Goal: Transaction & Acquisition: Obtain resource

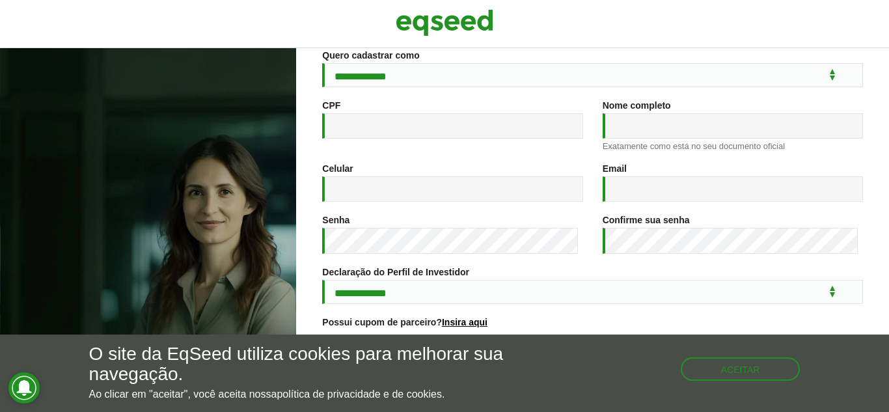
scroll to position [120, 0]
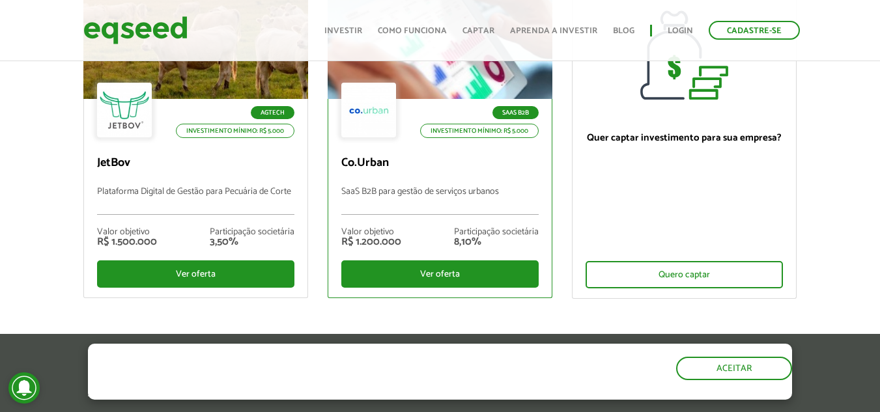
scroll to position [195, 0]
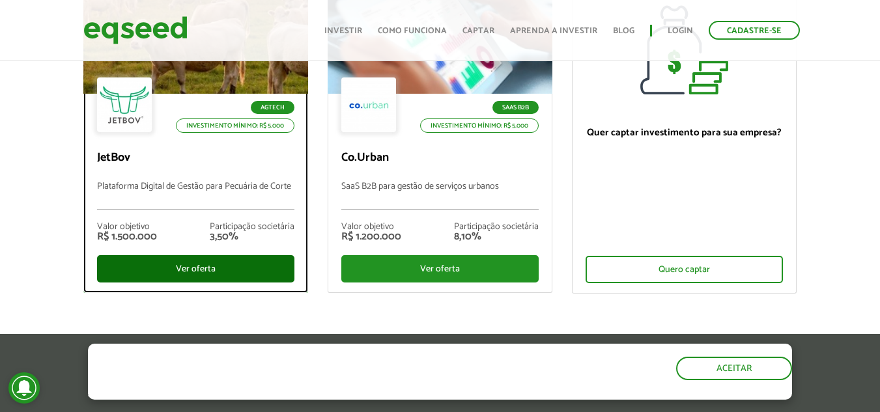
click at [244, 265] on div "Ver oferta" at bounding box center [195, 268] width 197 height 27
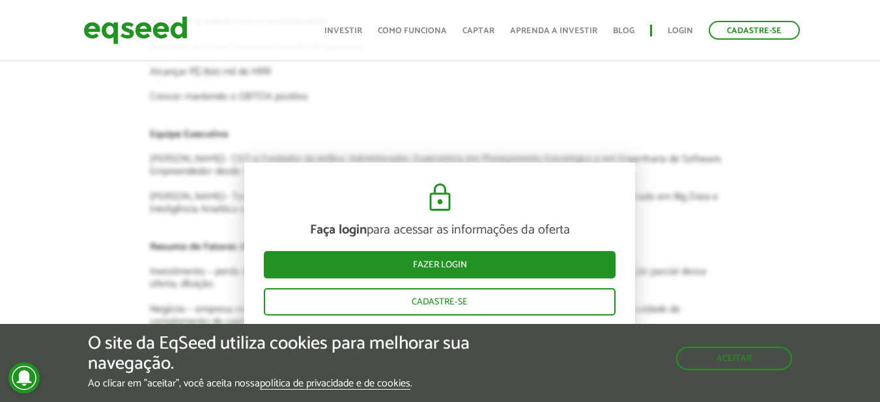
scroll to position [2905, 0]
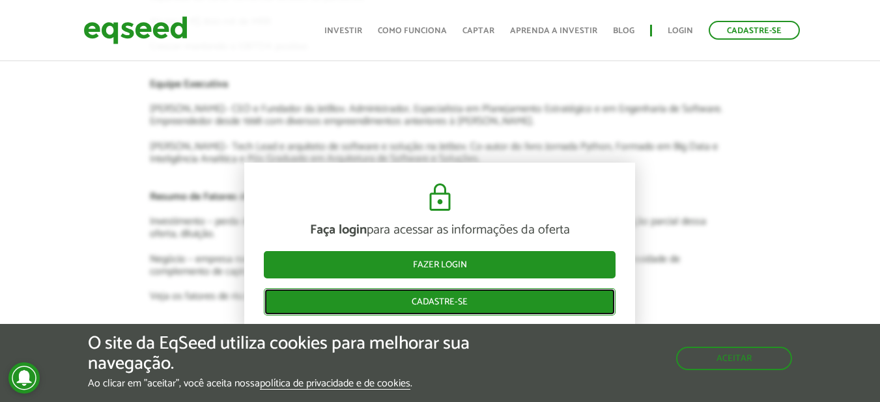
click at [428, 292] on link "Cadastre-se" at bounding box center [440, 301] width 352 height 27
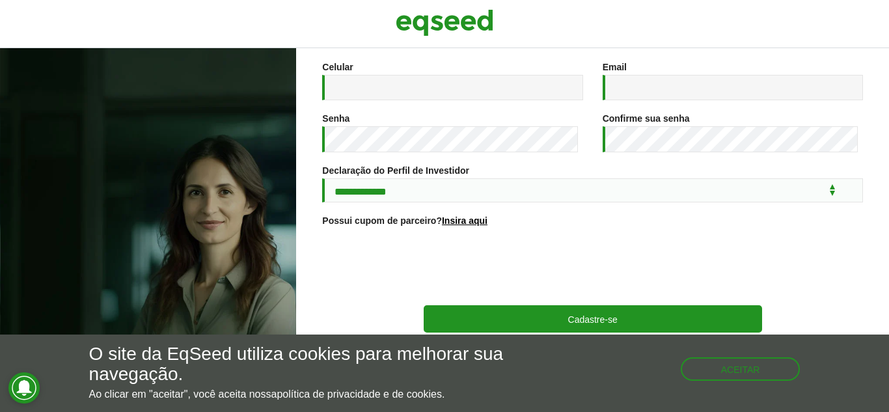
scroll to position [250, 0]
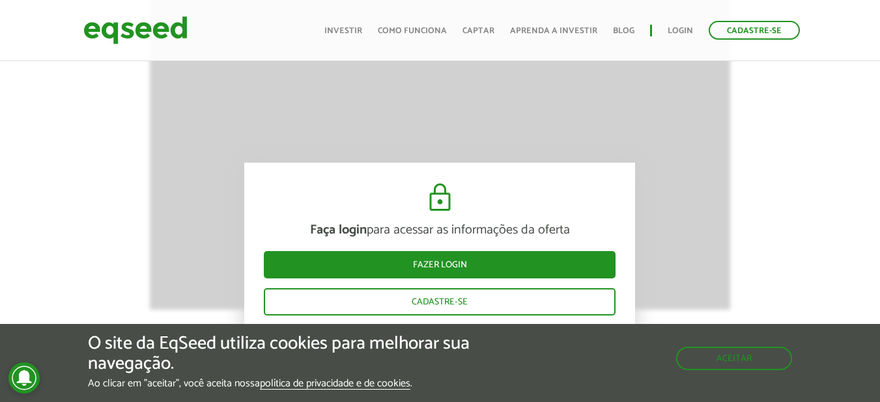
scroll to position [1863, 0]
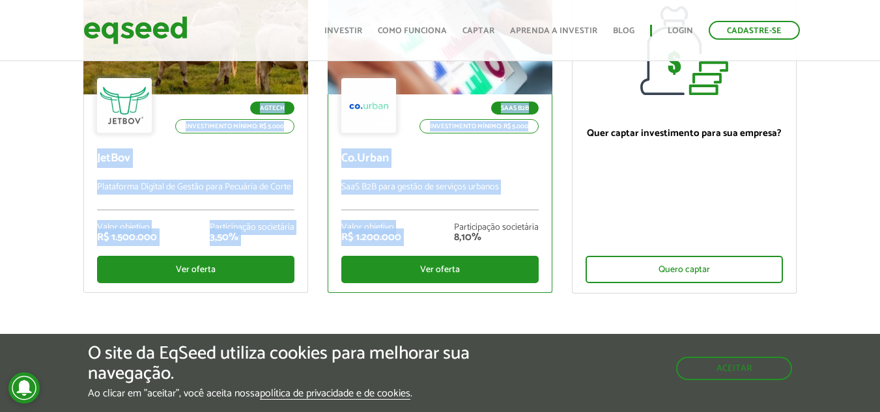
scroll to position [195, 0]
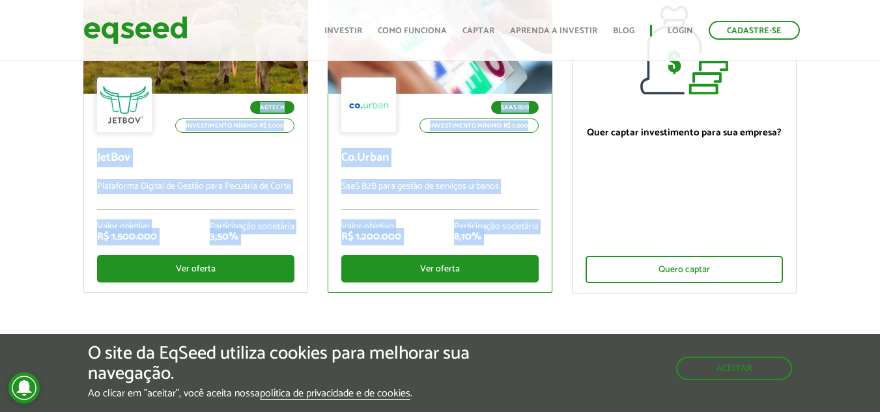
drag, startPoint x: 60, startPoint y: 92, endPoint x: 546, endPoint y: 277, distance: 520.3
click at [546, 277] on article "Ofertas de investimento disponíveis Invista em startups criteriosamente selecio…" at bounding box center [440, 120] width 880 height 514
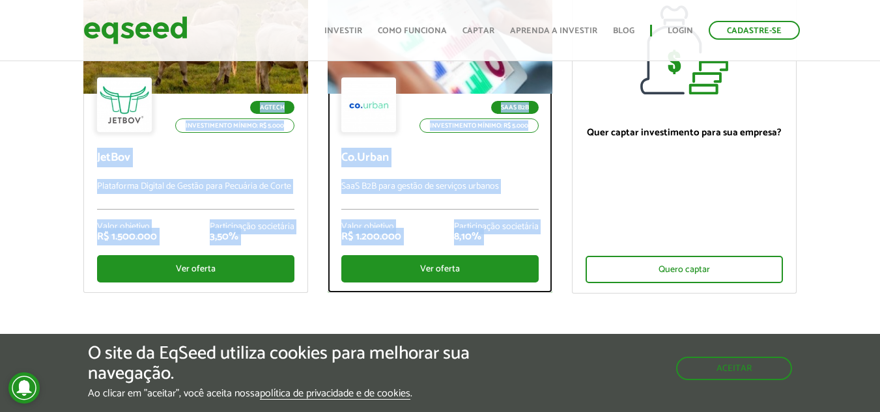
copy div "Ofertas de investimento disponíveis Invista em startups criteriosamente selecio…"
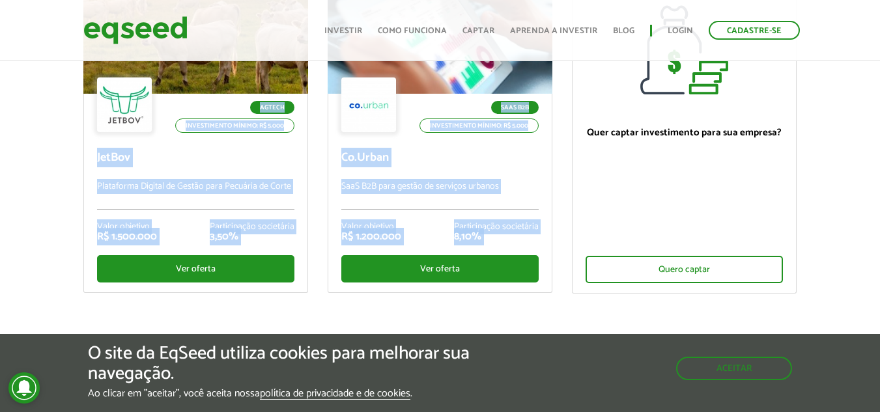
click at [0, 217] on div "Ofertas de investimento disponíveis Invista em startups criteriosamente selecio…" at bounding box center [440, 139] width 880 height 475
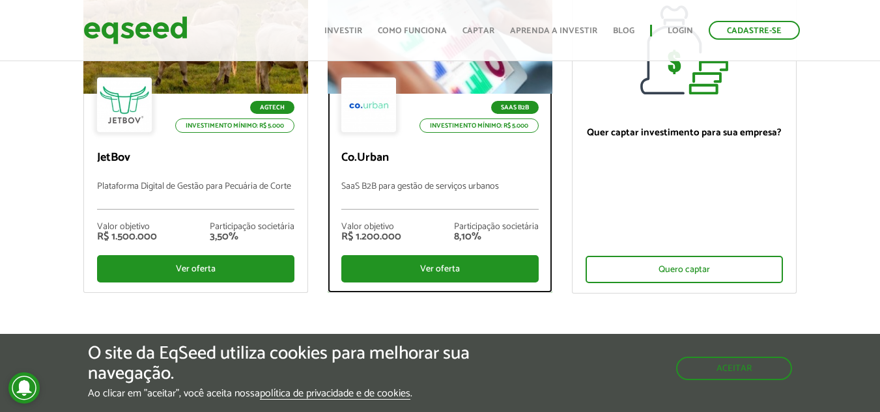
click at [423, 252] on div "Valor objetivo R$ 1.200.000 Participação societária 8,10%" at bounding box center [439, 233] width 197 height 46
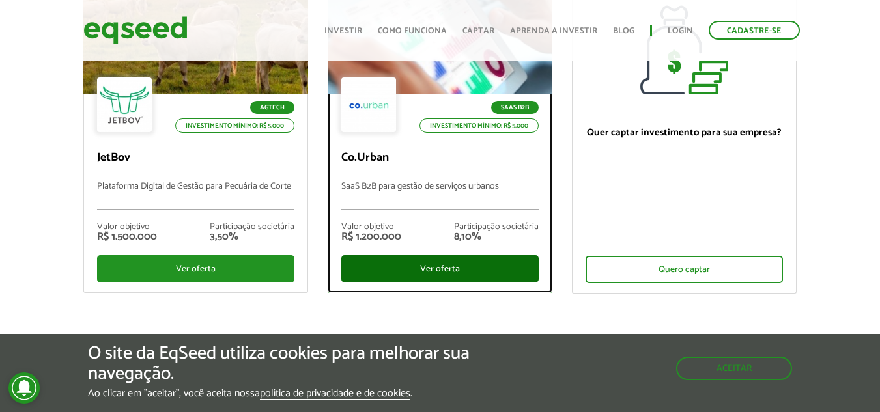
click at [422, 264] on div "Ver oferta" at bounding box center [439, 268] width 197 height 27
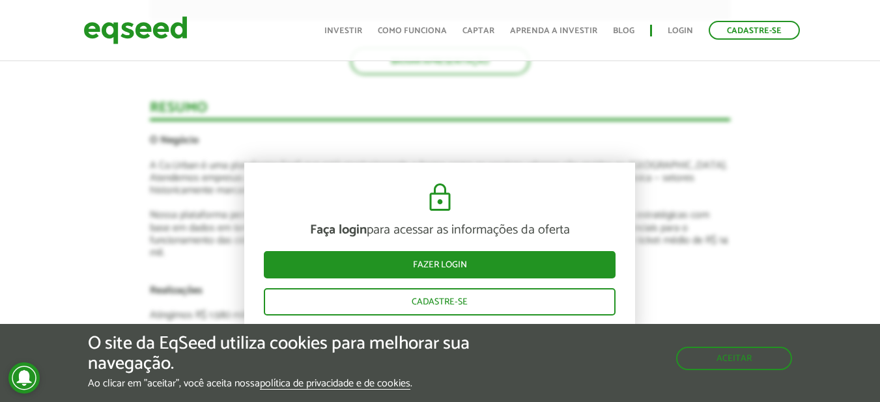
scroll to position [1888, 0]
